Goal: Task Accomplishment & Management: Use online tool/utility

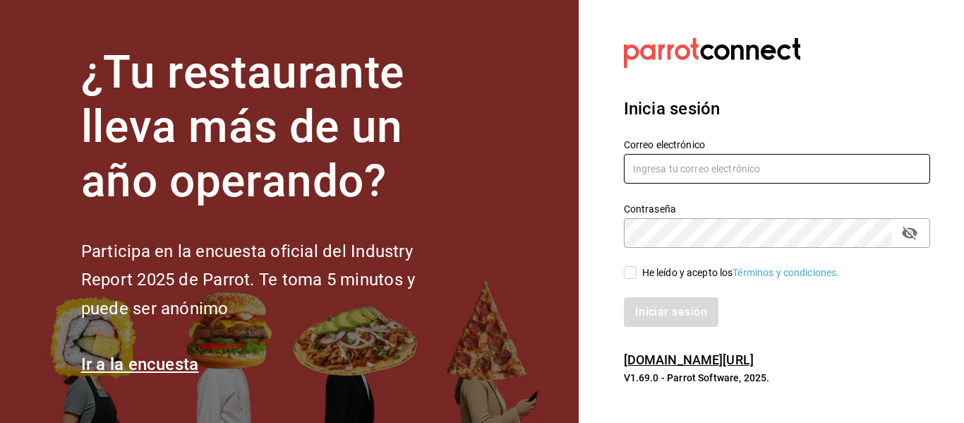
type input "abastecedora.maca@gmail.com"
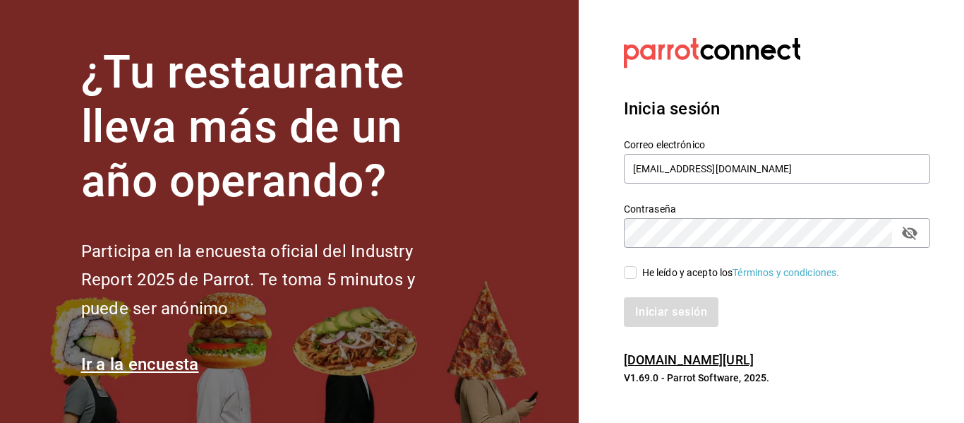
click at [665, 272] on div "He leído y acepto los Términos y condiciones." at bounding box center [741, 272] width 198 height 15
click at [636, 272] on input "He leído y acepto los Términos y condiciones." at bounding box center [630, 272] width 13 height 13
checkbox input "true"
click at [654, 312] on button "Iniciar sesión" at bounding box center [672, 312] width 96 height 30
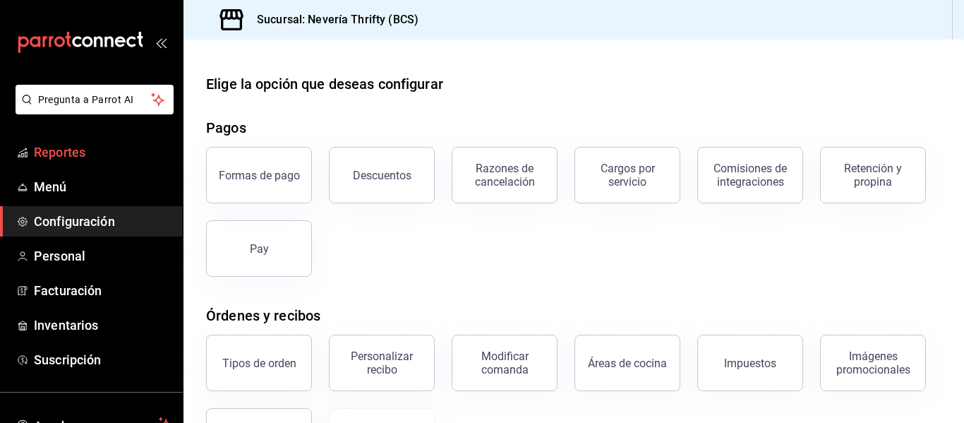
click at [78, 145] on span "Reportes" at bounding box center [103, 151] width 138 height 19
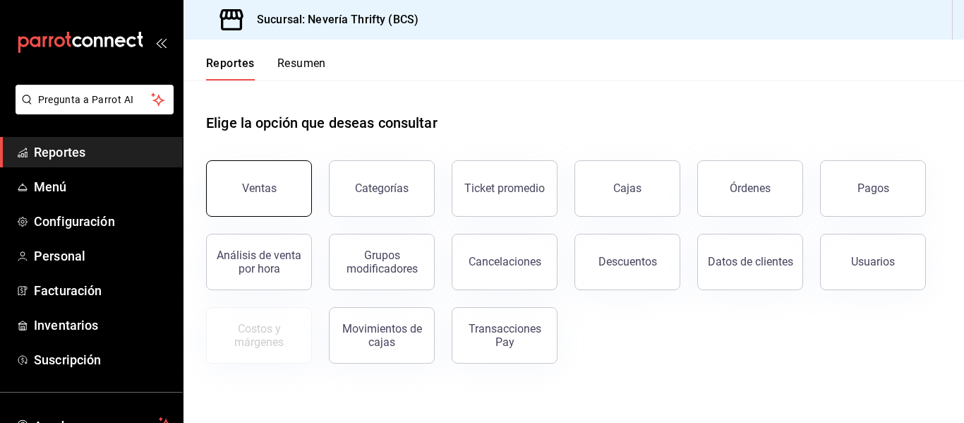
click at [255, 183] on div "Ventas" at bounding box center [259, 187] width 35 height 13
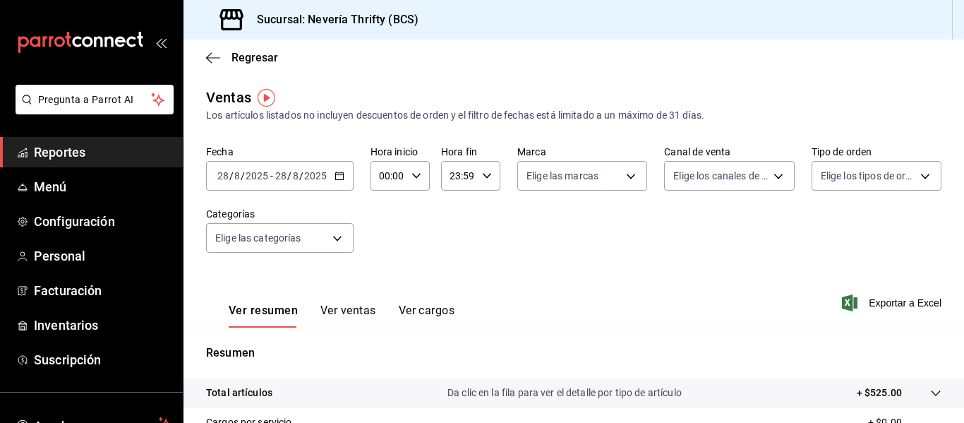
click at [344, 180] on div "[DATE] [DATE] - [DATE] [DATE]" at bounding box center [279, 176] width 147 height 30
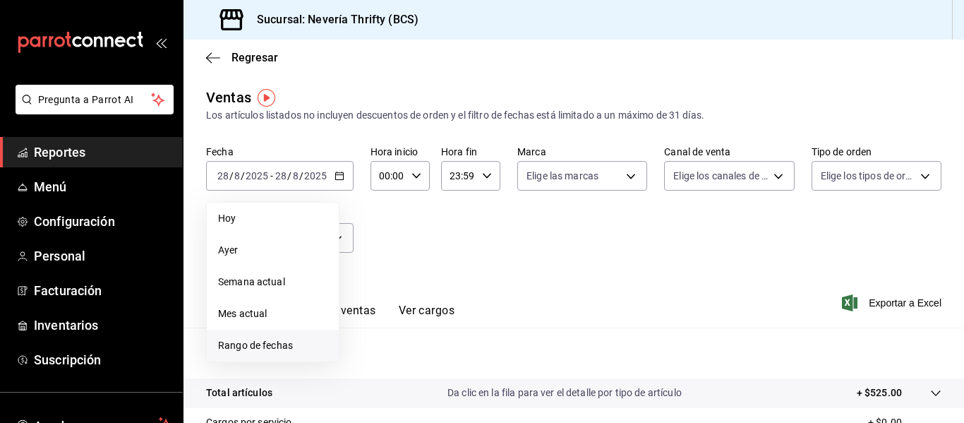
click at [279, 338] on span "Rango de fechas" at bounding box center [272, 345] width 109 height 15
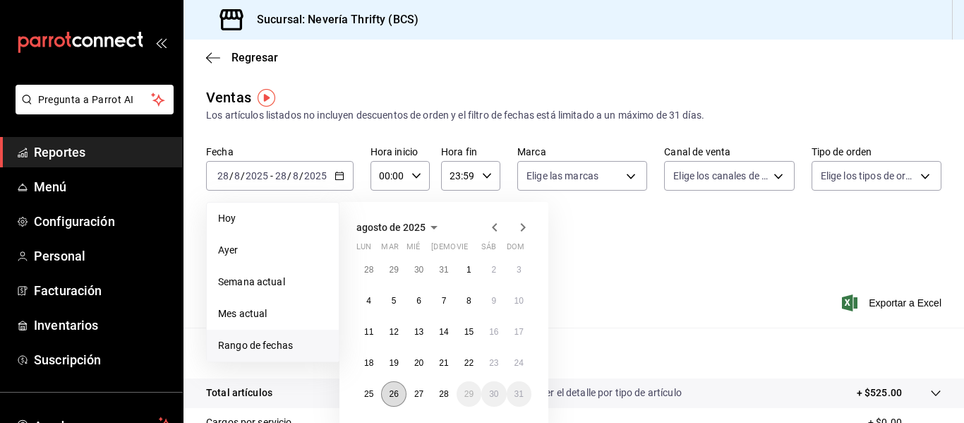
click at [396, 391] on abbr "26" at bounding box center [393, 394] width 9 height 10
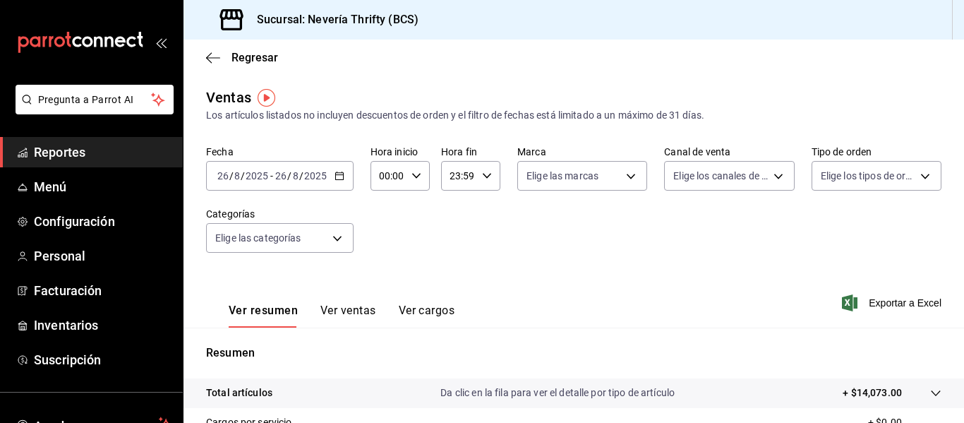
drag, startPoint x: 366, startPoint y: 313, endPoint x: 382, endPoint y: 301, distance: 19.2
click at [366, 309] on button "Ver ventas" at bounding box center [348, 315] width 56 height 24
